Goal: Contribute content

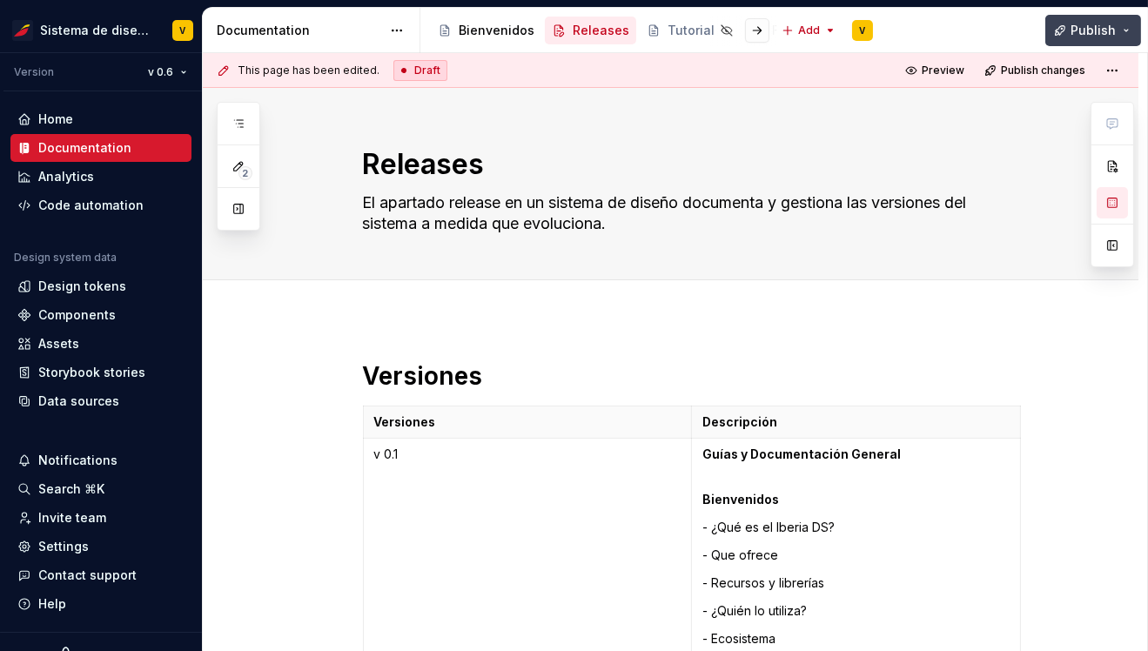
click at [1082, 30] on span "Publish" at bounding box center [1092, 30] width 45 height 17
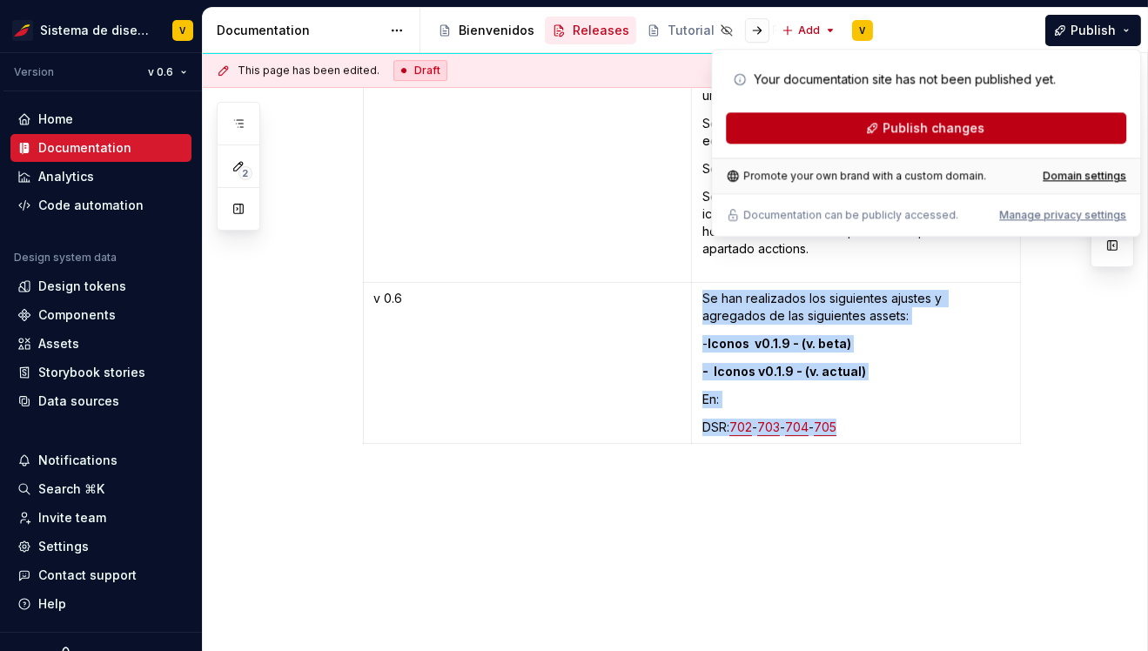
click at [879, 133] on button "Publish changes" at bounding box center [926, 127] width 400 height 31
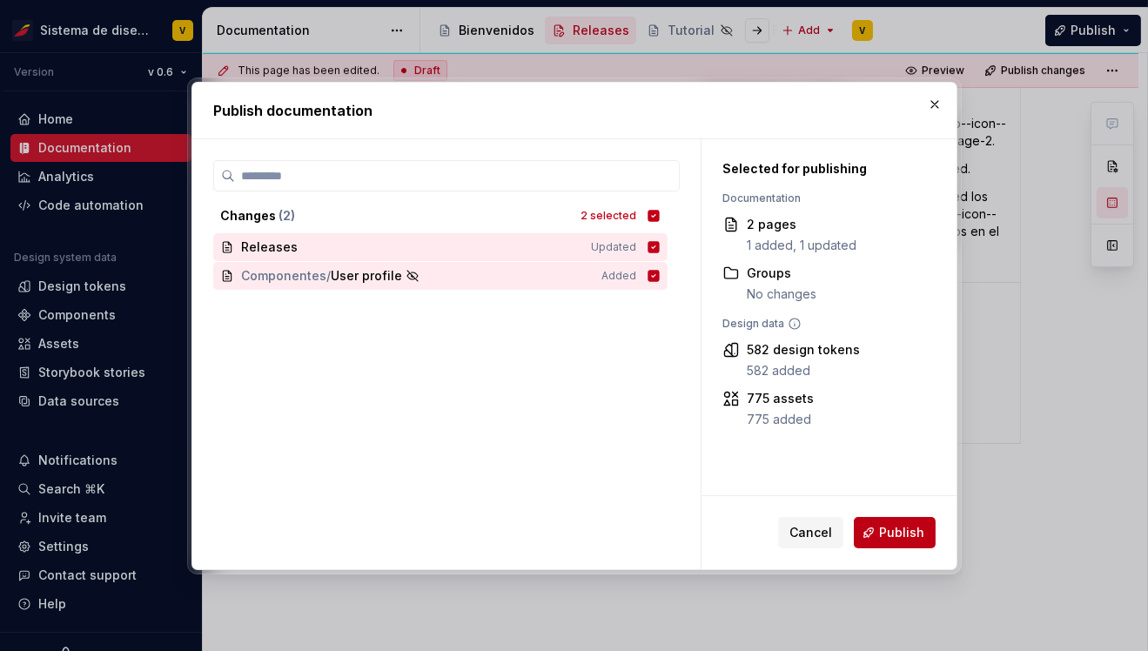
click at [902, 532] on span "Publish" at bounding box center [901, 532] width 45 height 17
type textarea "*"
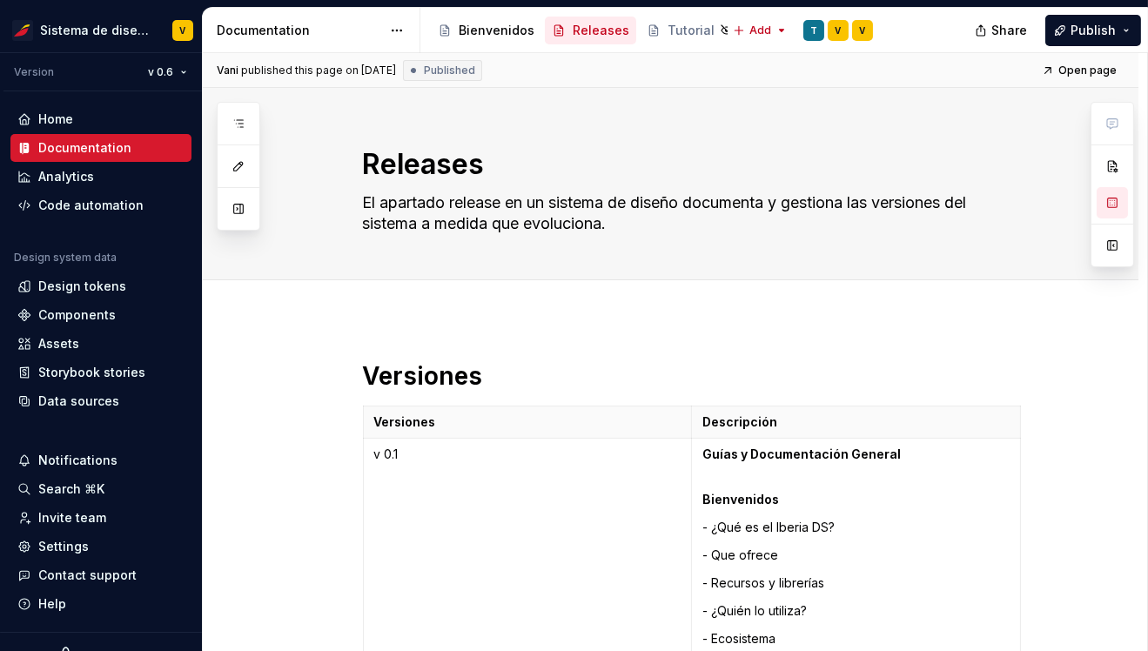
type textarea "*"
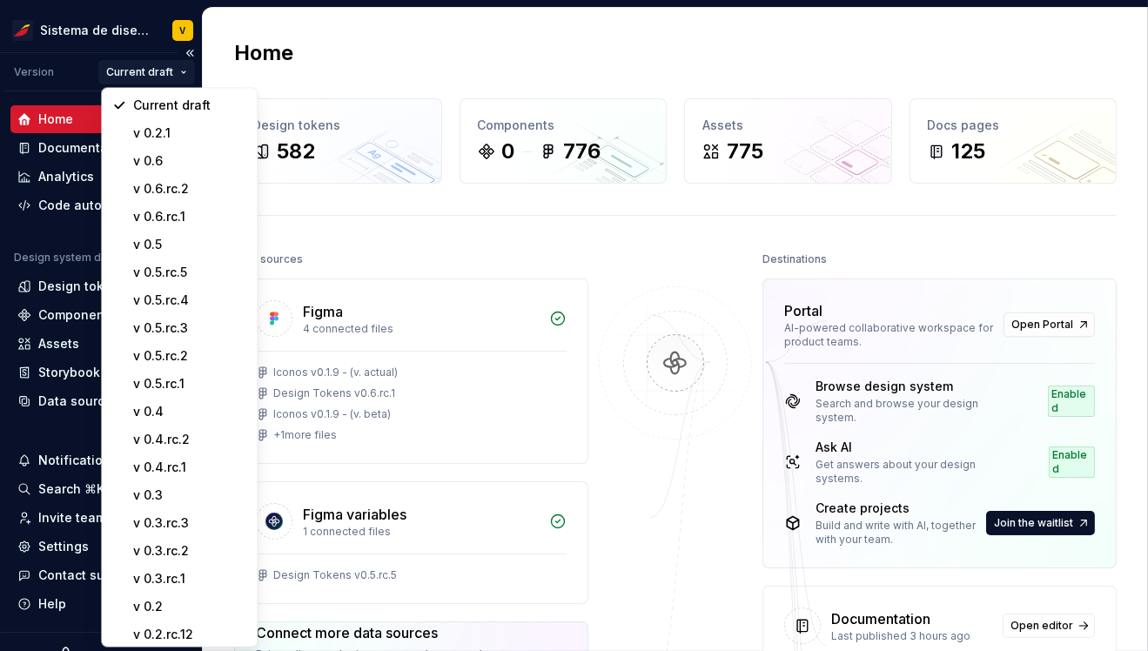
click at [165, 67] on html "Sistema de diseño Iberia V Version Current draft Home Documentation Analytics C…" at bounding box center [574, 325] width 1148 height 651
click at [182, 162] on div "v 0.6" at bounding box center [189, 160] width 113 height 17
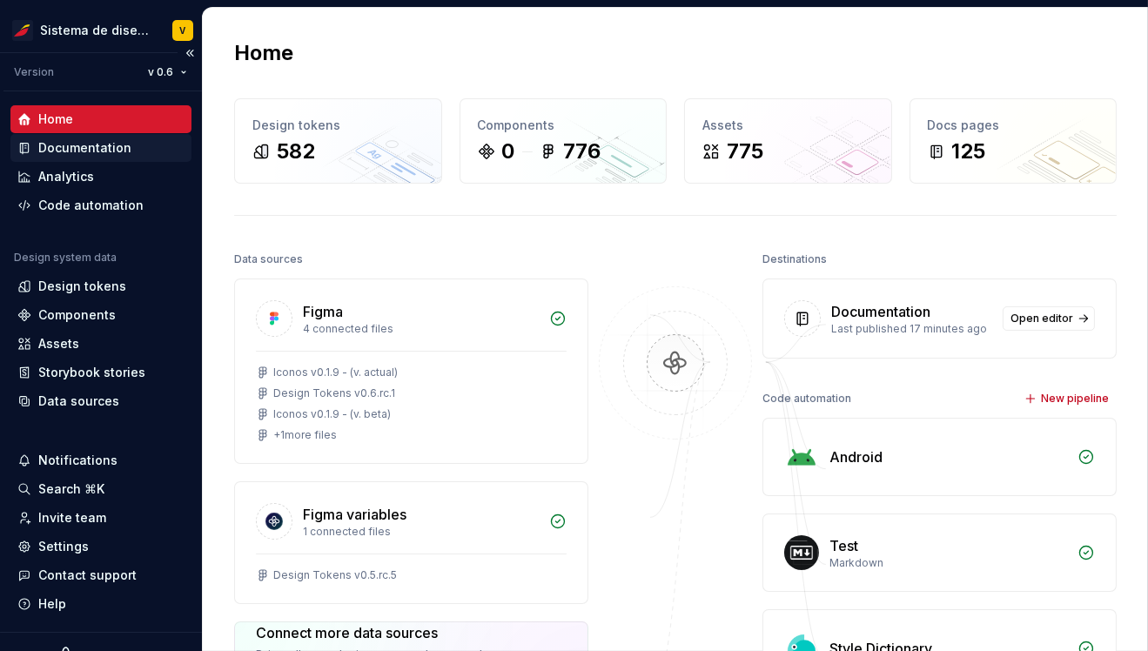
click at [77, 154] on div "Documentation" at bounding box center [84, 147] width 93 height 17
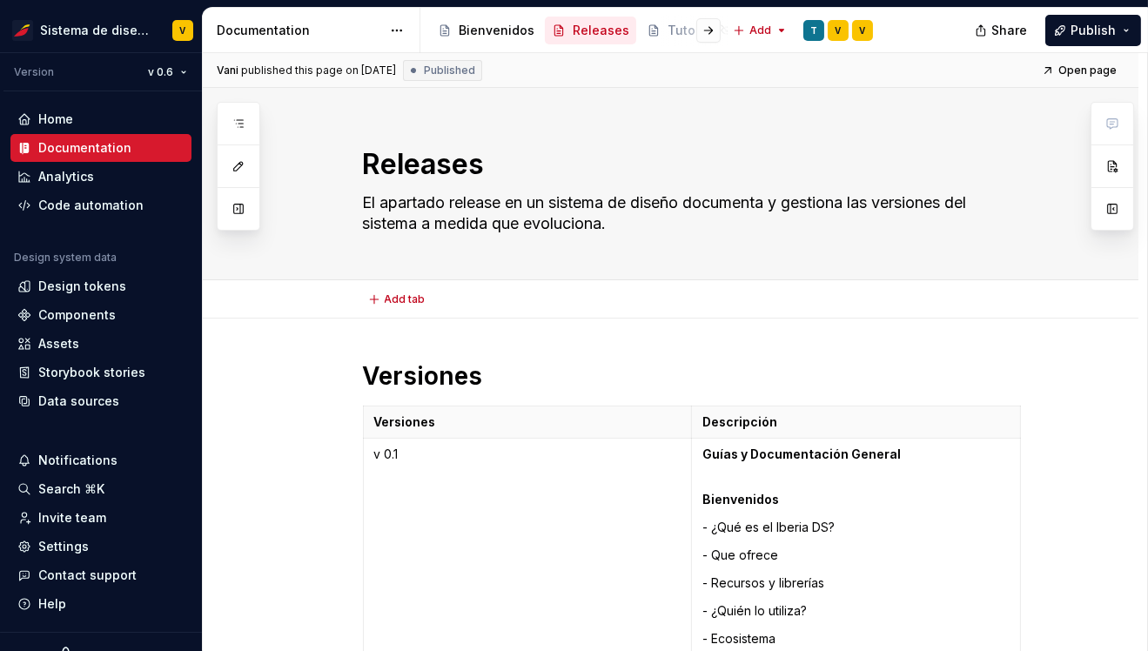
type textarea "*"
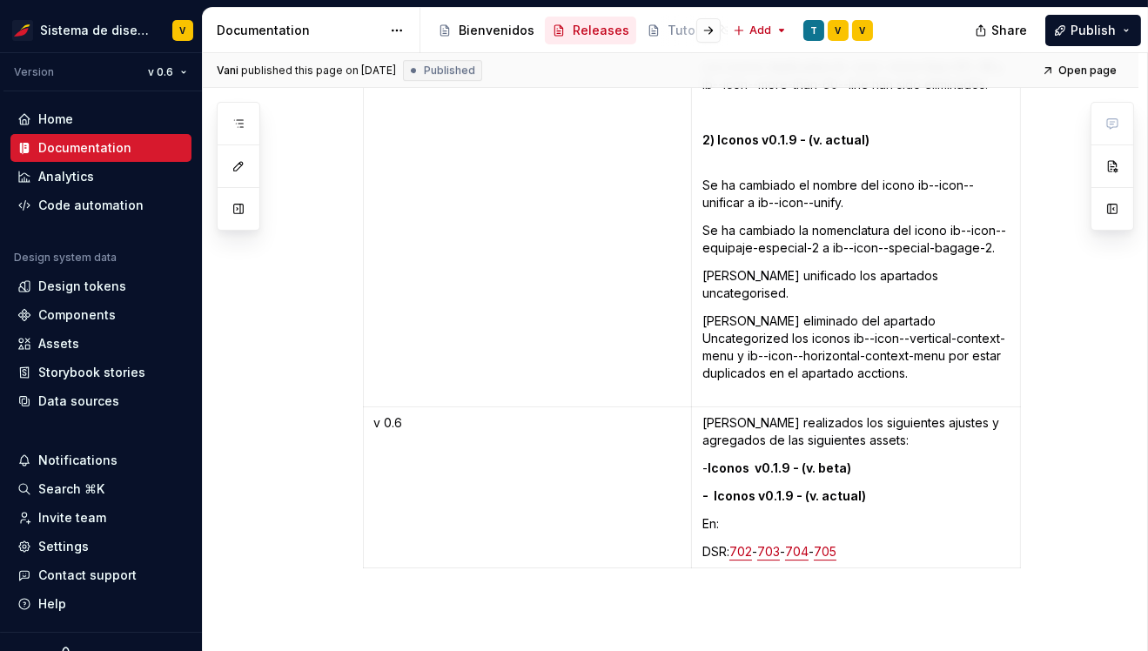
scroll to position [11221, 0]
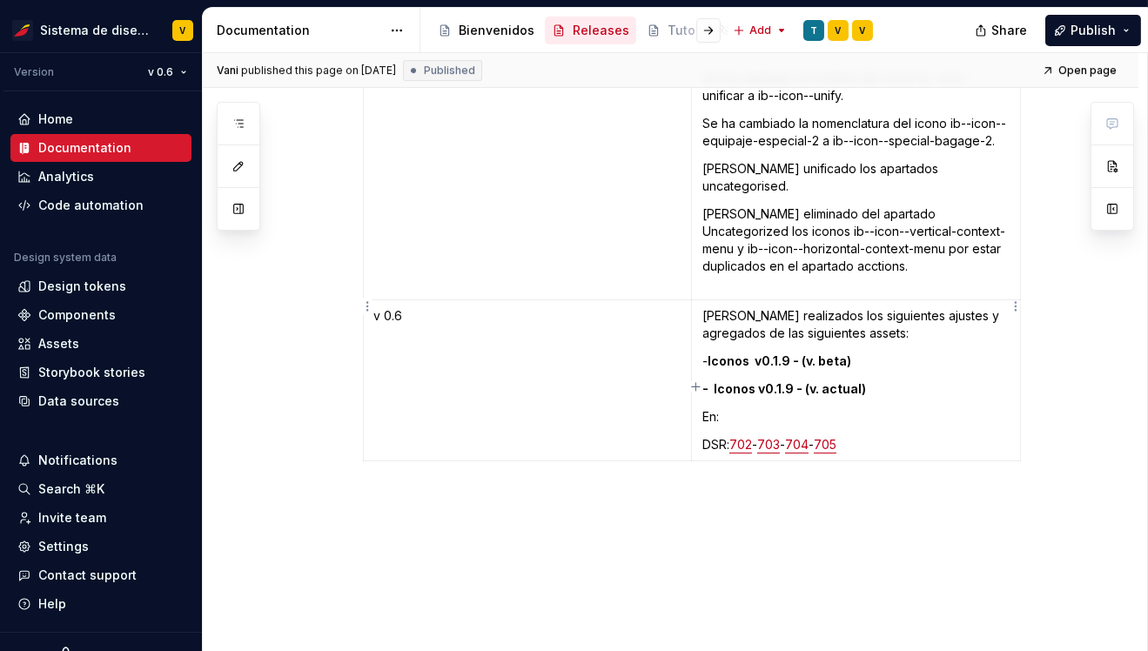
click at [897, 436] on p "DSR: 702 - 703 - 704 - 705" at bounding box center [855, 444] width 307 height 17
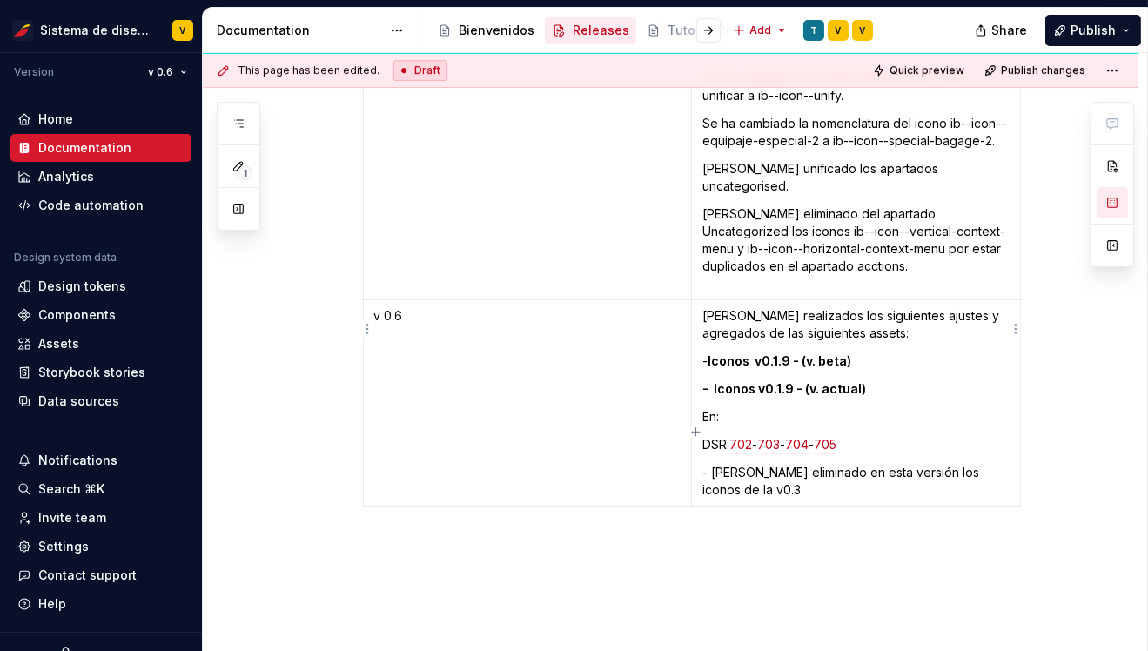
click at [715, 464] on p "- [PERSON_NAME] eliminado en esta versión los iconos de la v0.3" at bounding box center [855, 481] width 307 height 35
click at [1073, 27] on span "Publish" at bounding box center [1092, 30] width 45 height 17
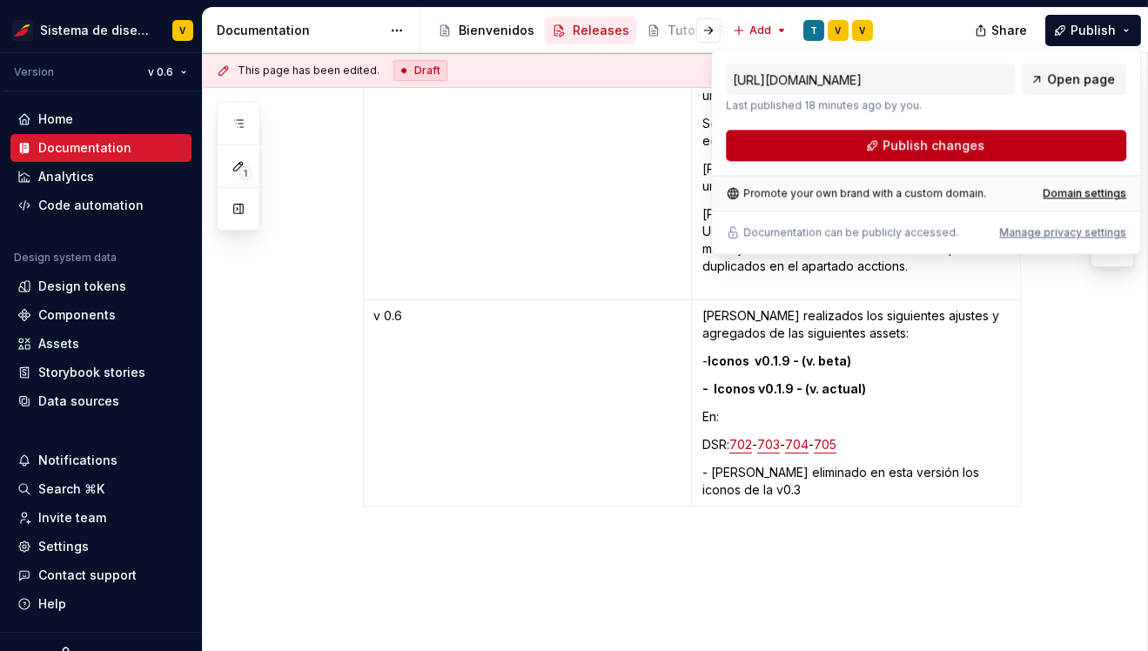
click at [907, 139] on span "Publish changes" at bounding box center [933, 145] width 102 height 17
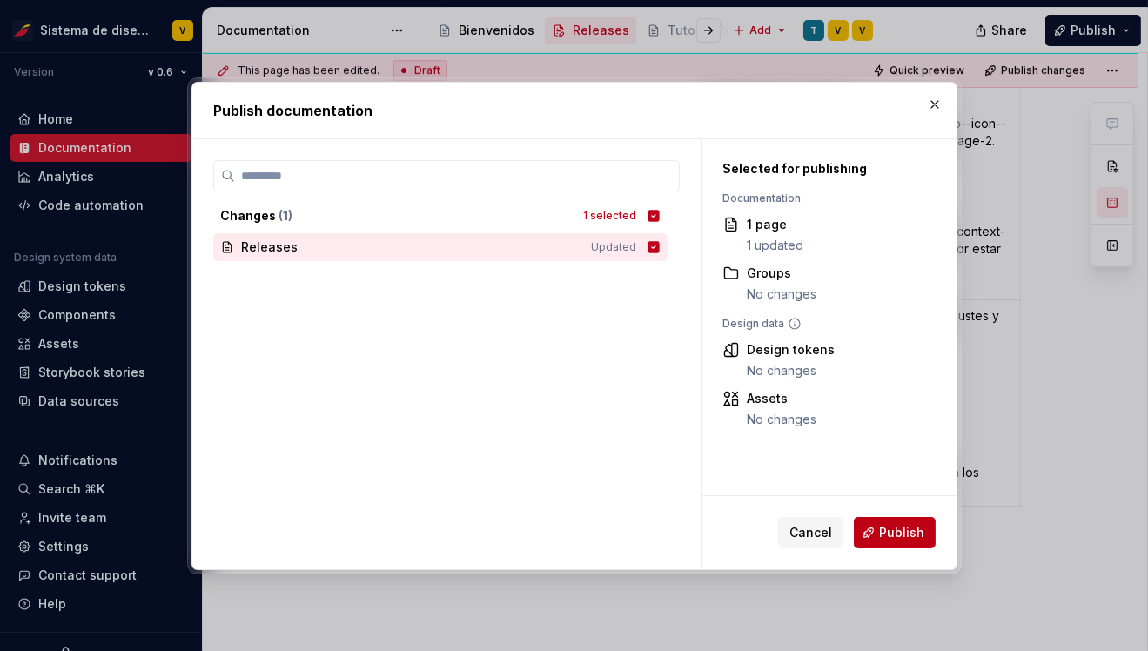
click at [898, 526] on span "Publish" at bounding box center [901, 532] width 45 height 17
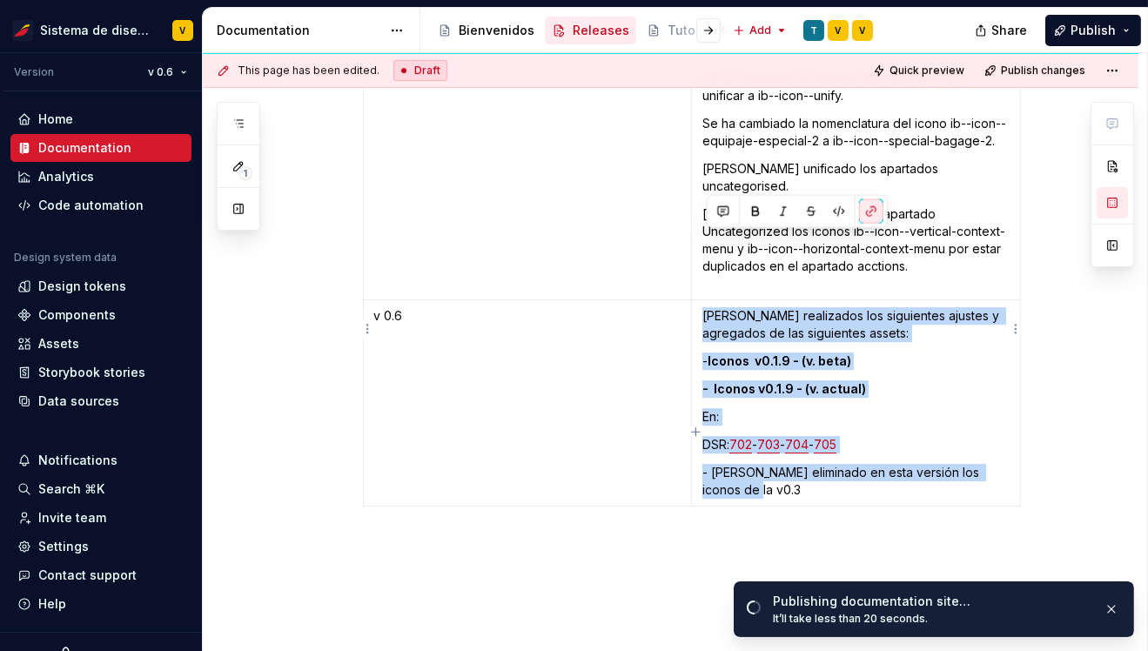
copy td "[PERSON_NAME] realizados los siguientes ajustes y agregados de las siguientes a…"
drag, startPoint x: 706, startPoint y: 241, endPoint x: 735, endPoint y: 409, distance: 170.5
click at [737, 412] on td "[PERSON_NAME] realizados los siguientes ajustes y agregados de las siguientes a…" at bounding box center [855, 403] width 329 height 206
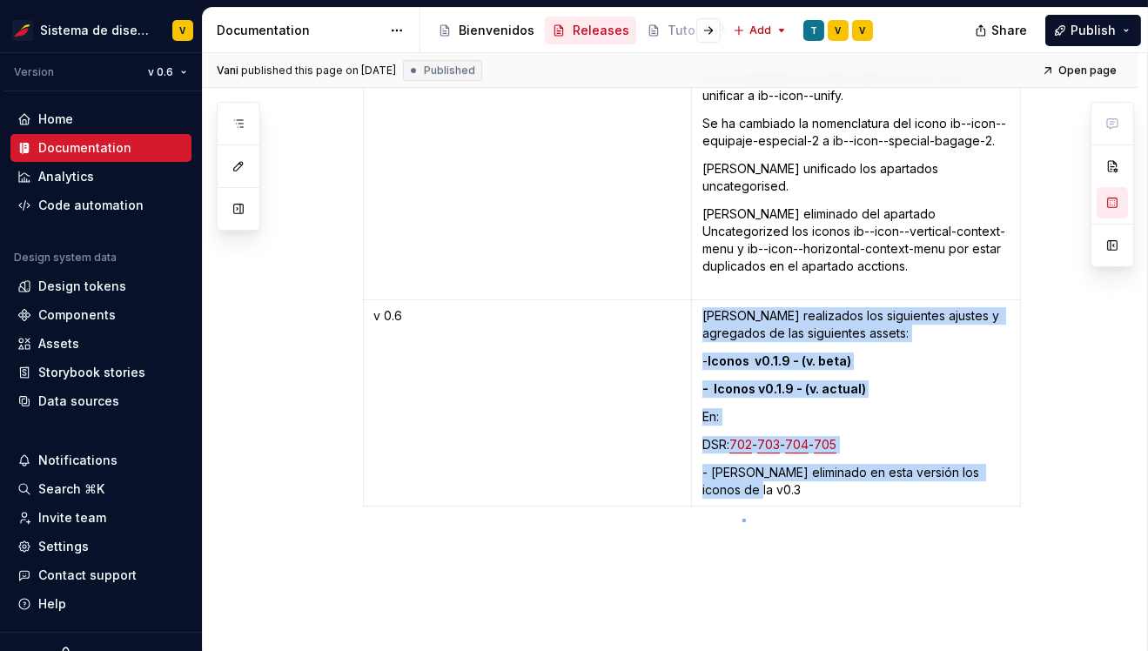
click at [743, 519] on div "Vani published this page on [DATE] Published Open page Releases El apartado rel…" at bounding box center [675, 352] width 944 height 599
click at [1093, 65] on span "Open page" at bounding box center [1087, 71] width 58 height 14
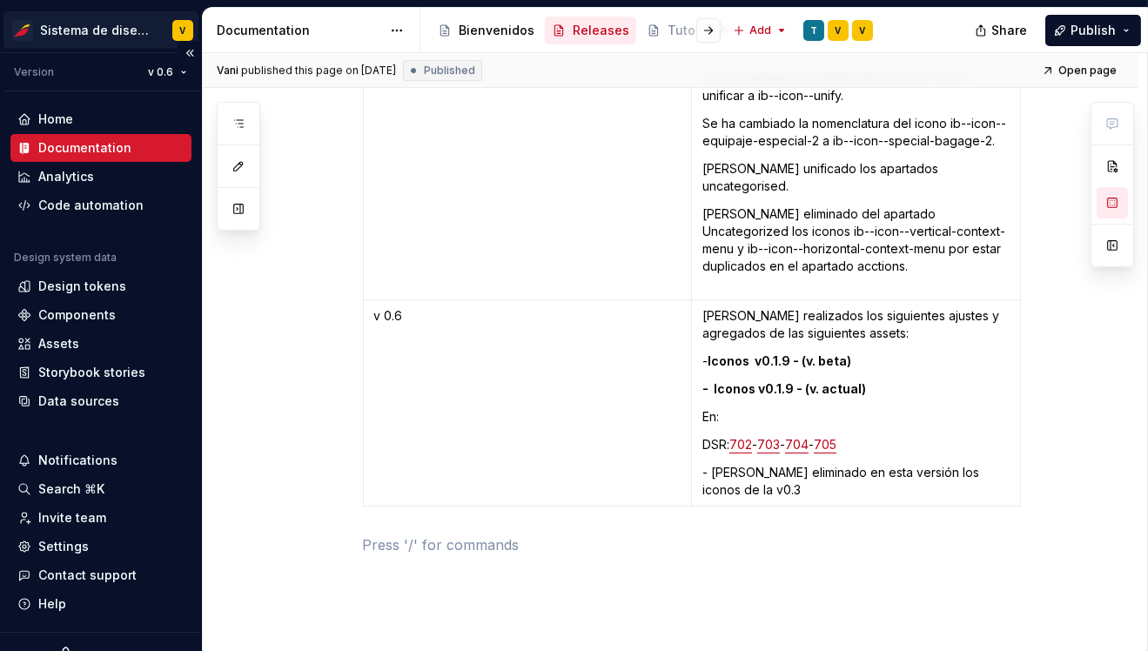
type textarea "*"
